Goal: Task Accomplishment & Management: Manage account settings

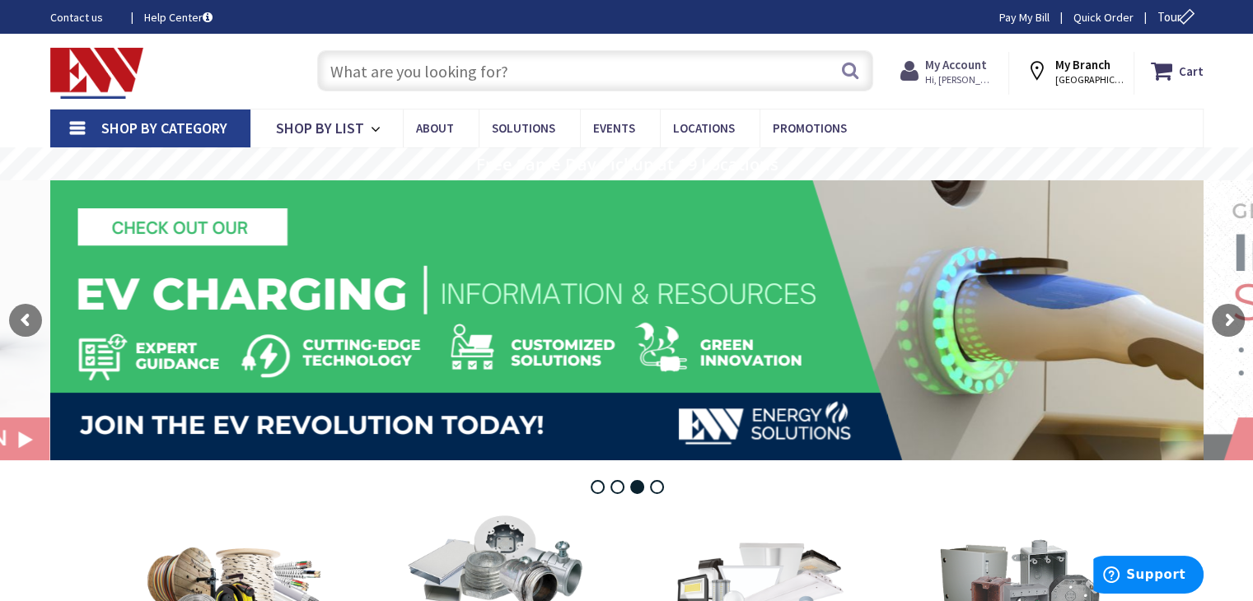
click at [949, 83] on span "Hi, [PERSON_NAME]" at bounding box center [960, 79] width 70 height 13
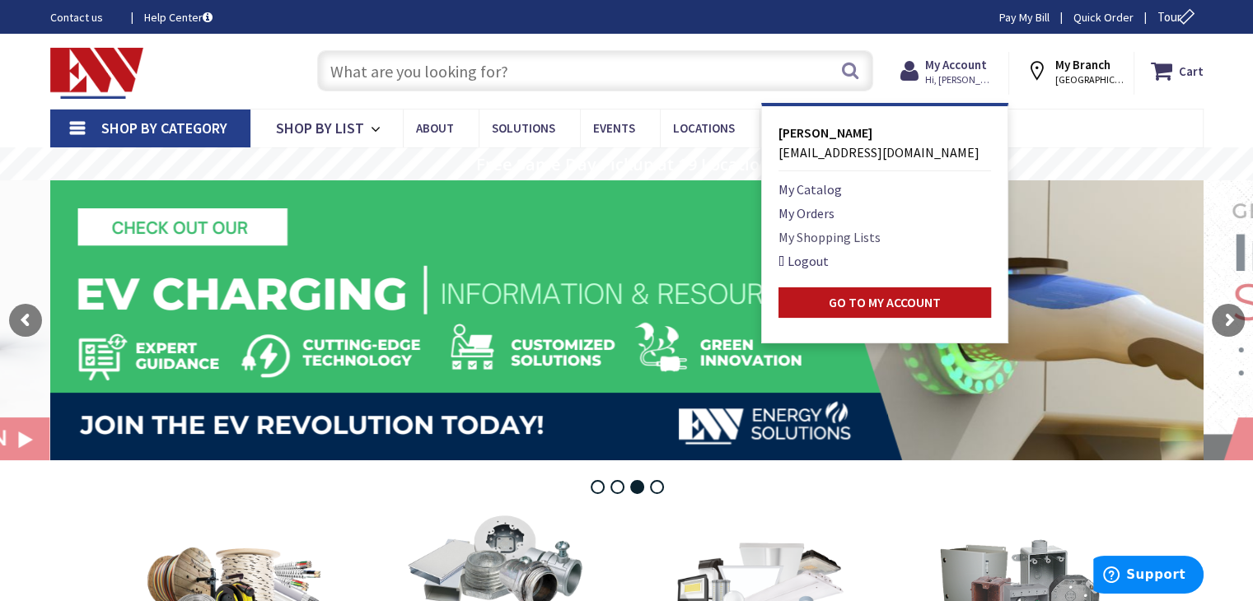
click at [827, 236] on link "My Shopping Lists" at bounding box center [829, 237] width 102 height 20
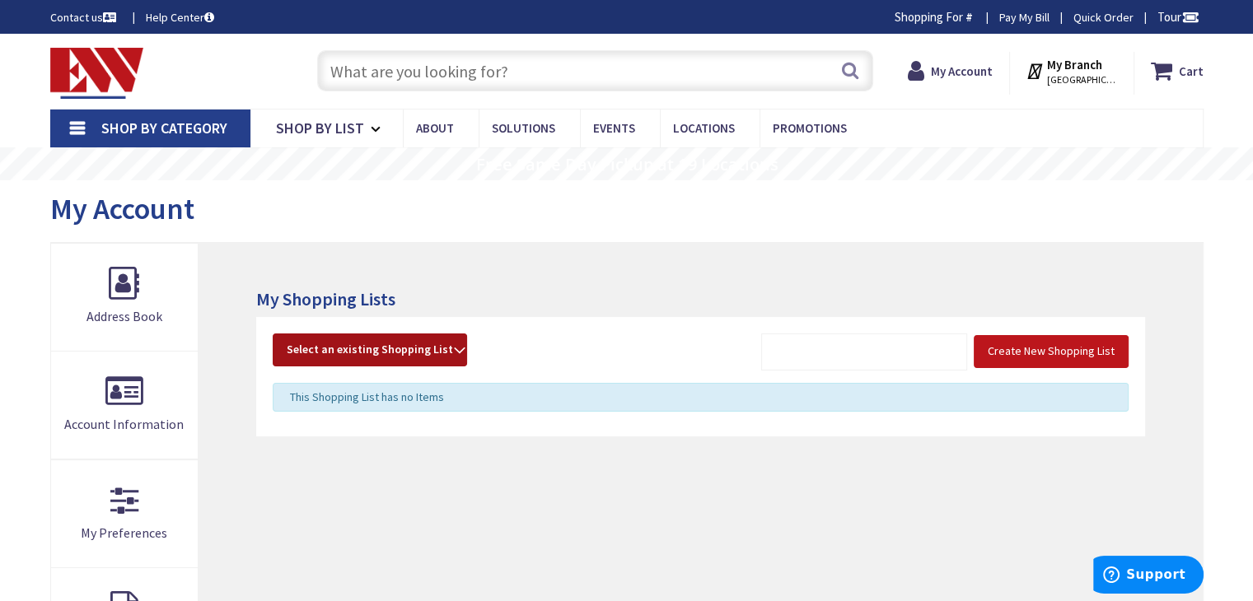
click at [450, 351] on strong "Select an existing Shopping List" at bounding box center [370, 350] width 166 height 20
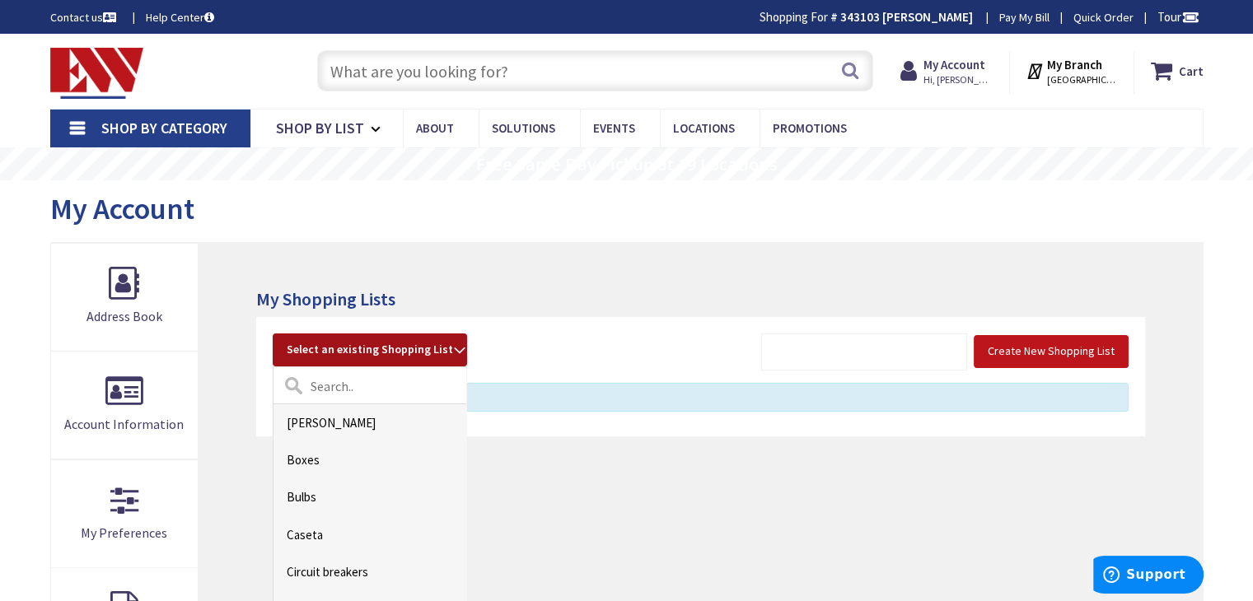
click at [362, 416] on link "[PERSON_NAME]" at bounding box center [369, 422] width 193 height 37
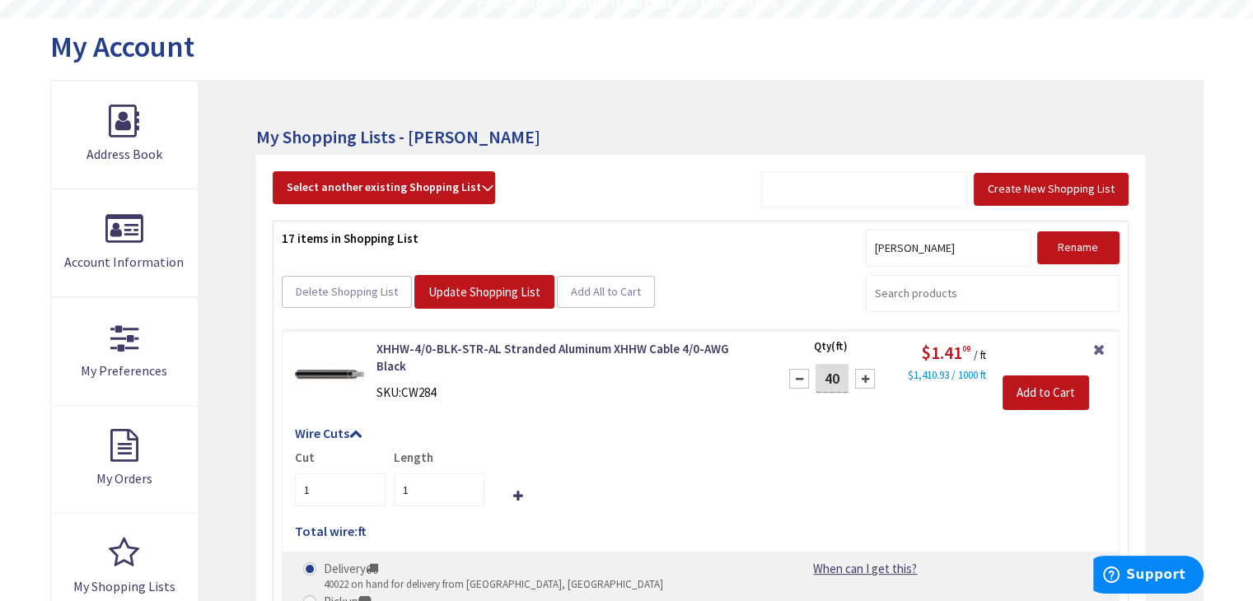
scroll to position [165, 0]
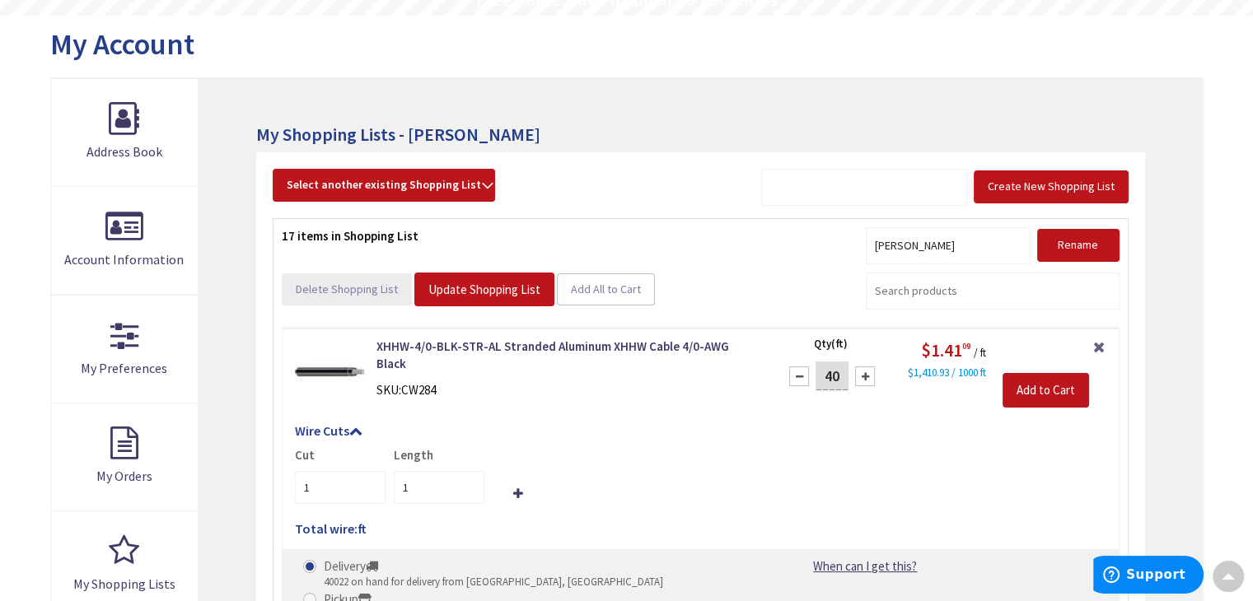
click at [348, 288] on span "Delete Shopping List" at bounding box center [347, 289] width 102 height 15
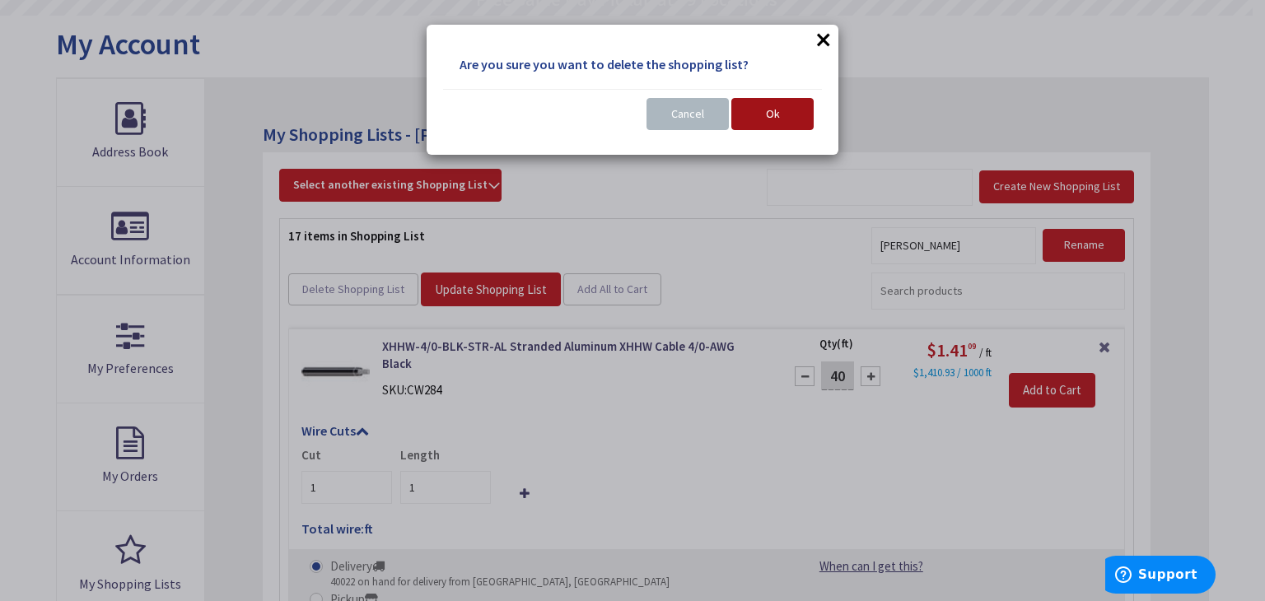
click at [791, 110] on button "Ok" at bounding box center [772, 114] width 82 height 33
